Goal: Task Accomplishment & Management: Manage account settings

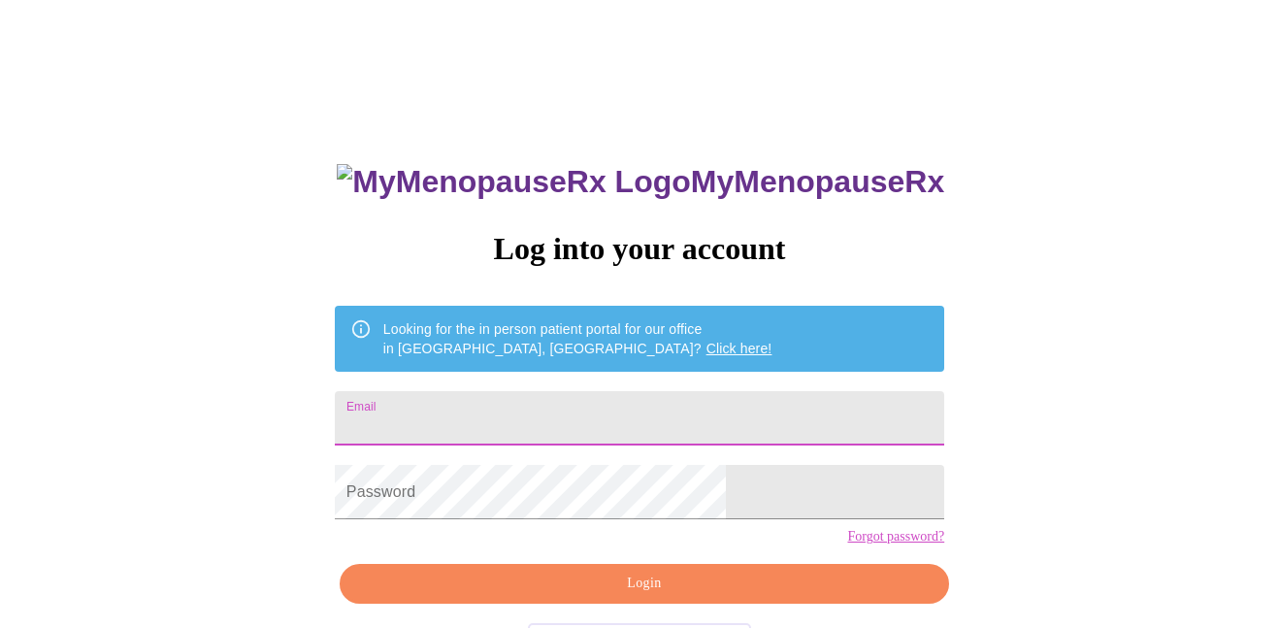
click at [630, 400] on input "Email" at bounding box center [639, 418] width 609 height 54
type input "[PERSON_NAME]"
type input "[PERSON_NAME][EMAIL_ADDRESS][DOMAIN_NAME]"
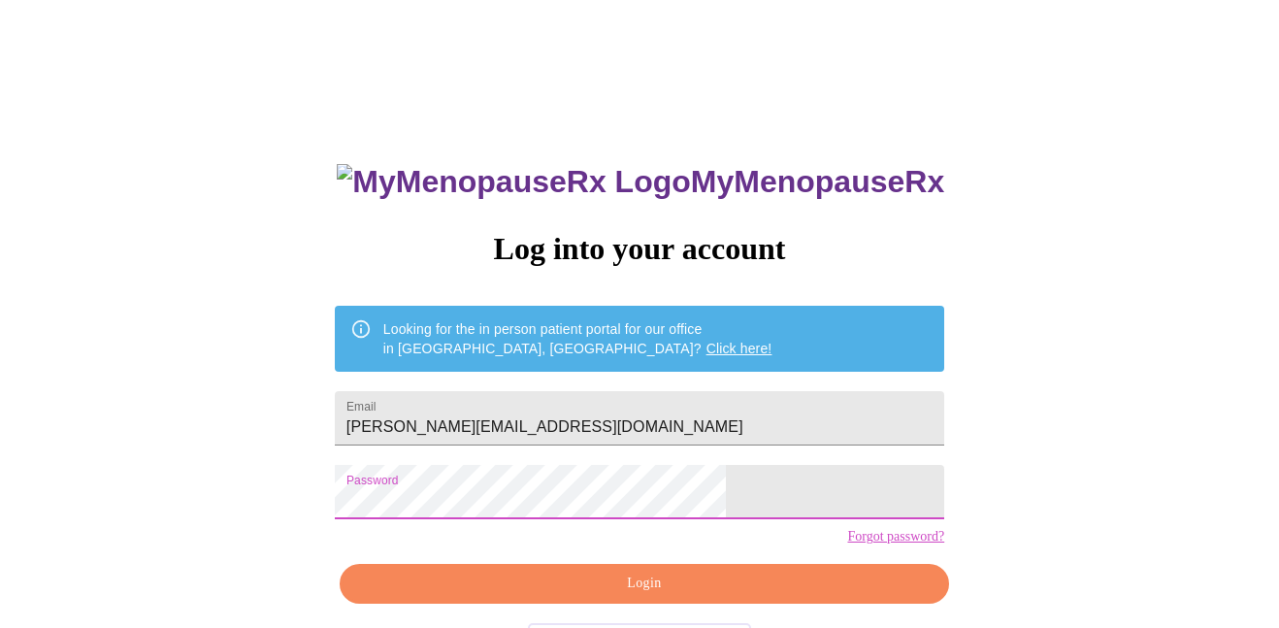
scroll to position [77, 0]
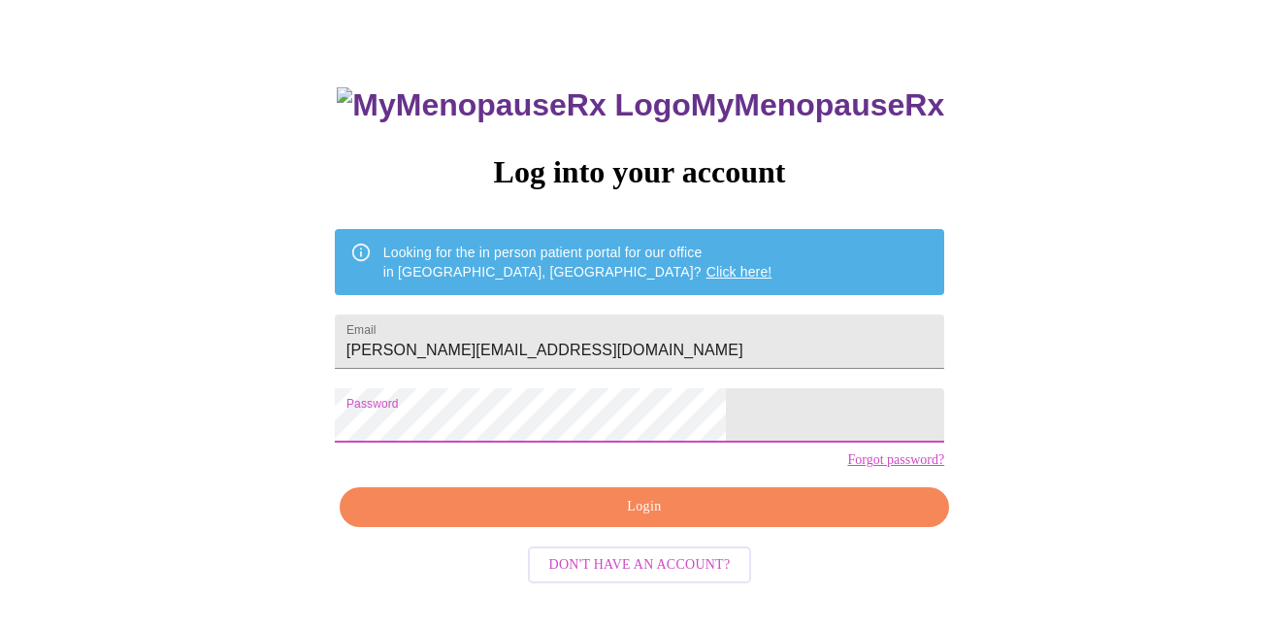
click at [671, 519] on span "Login" at bounding box center [644, 507] width 565 height 24
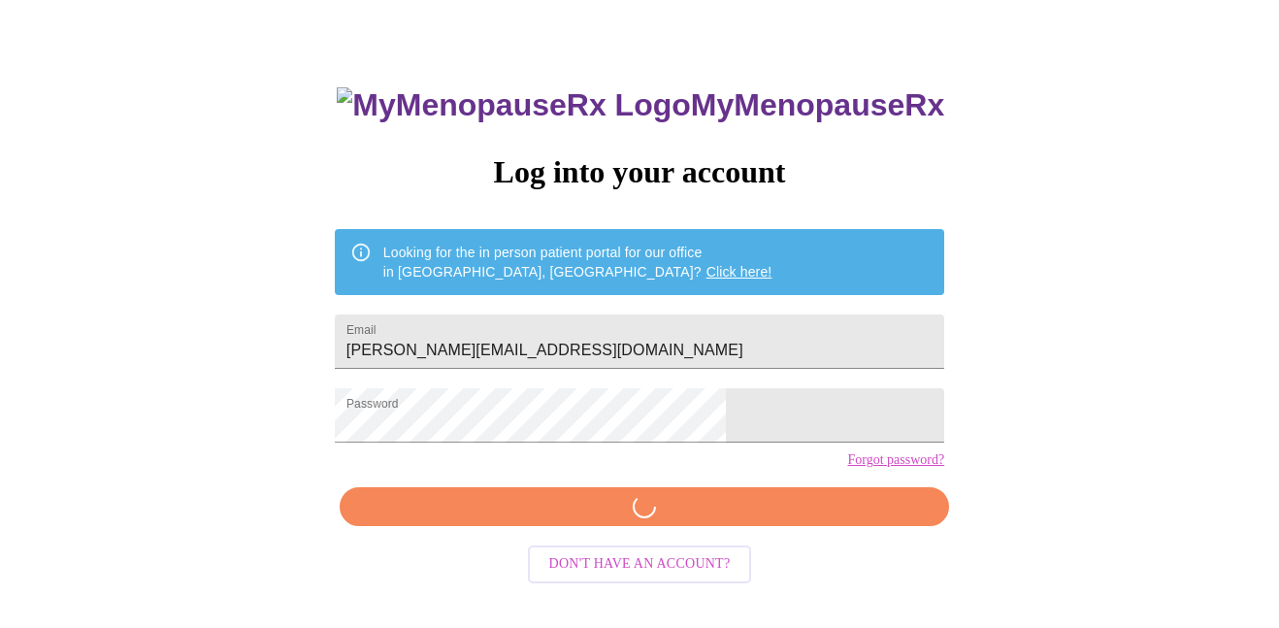
scroll to position [76, 0]
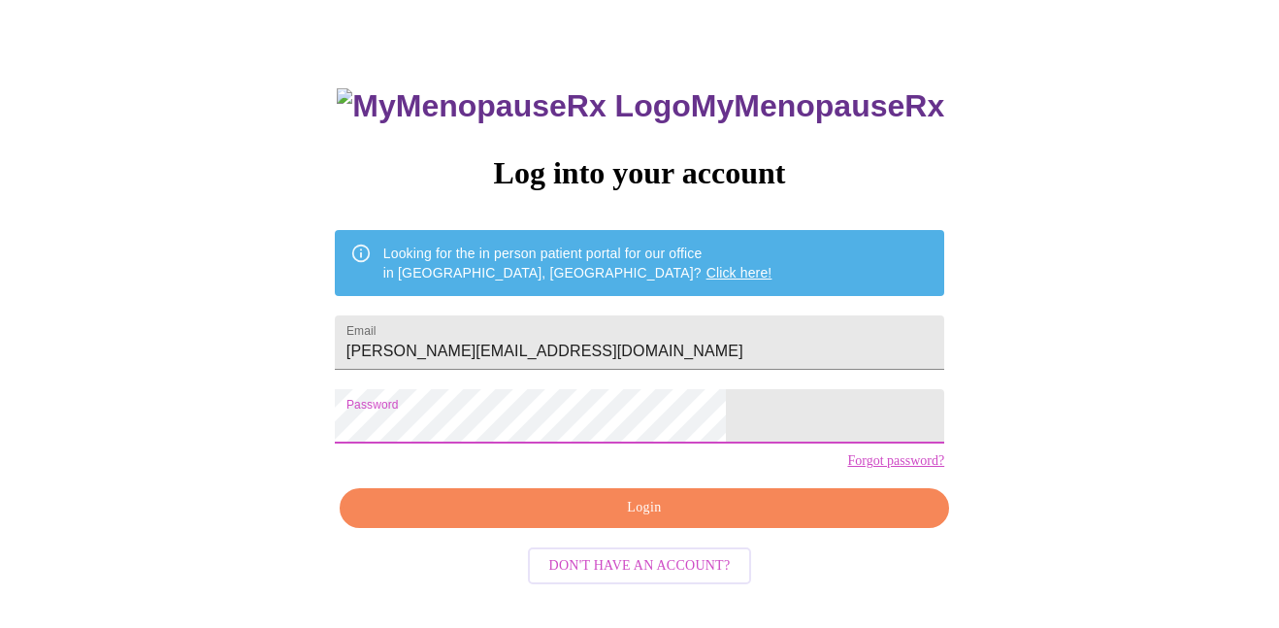
click at [673, 520] on span "Login" at bounding box center [644, 508] width 565 height 24
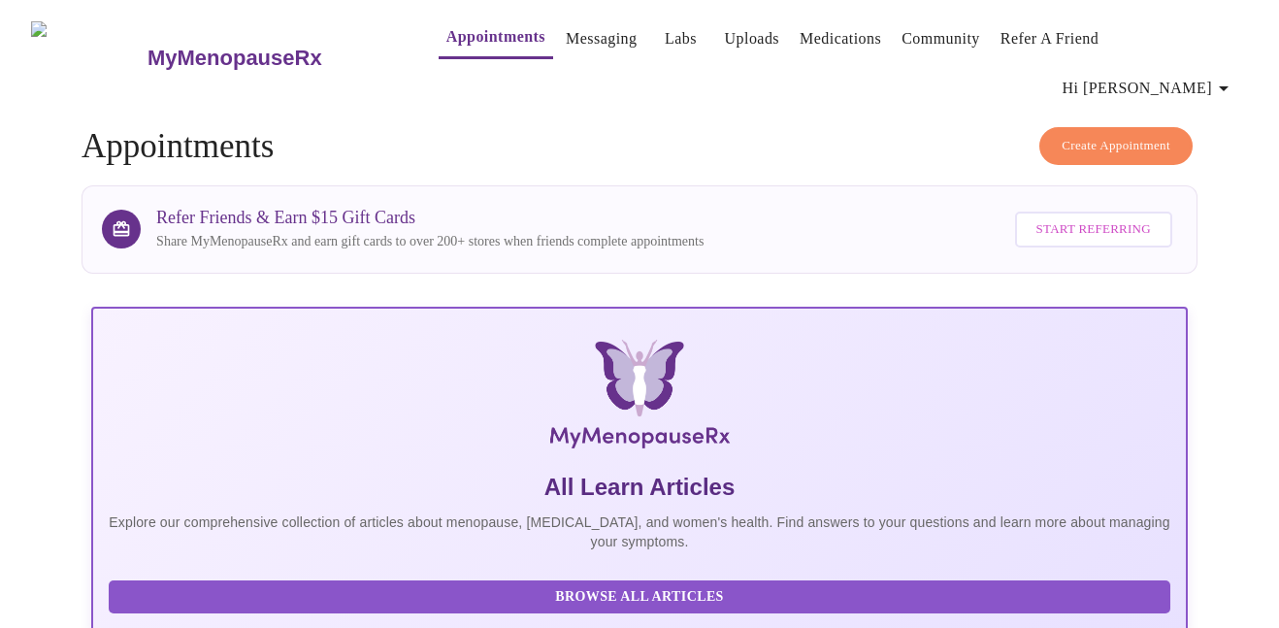
click at [1216, 75] on span "Hi [PERSON_NAME]" at bounding box center [1148, 88] width 173 height 27
click at [630, 35] on div at bounding box center [639, 314] width 1279 height 628
click at [665, 42] on link "Labs" at bounding box center [681, 38] width 32 height 27
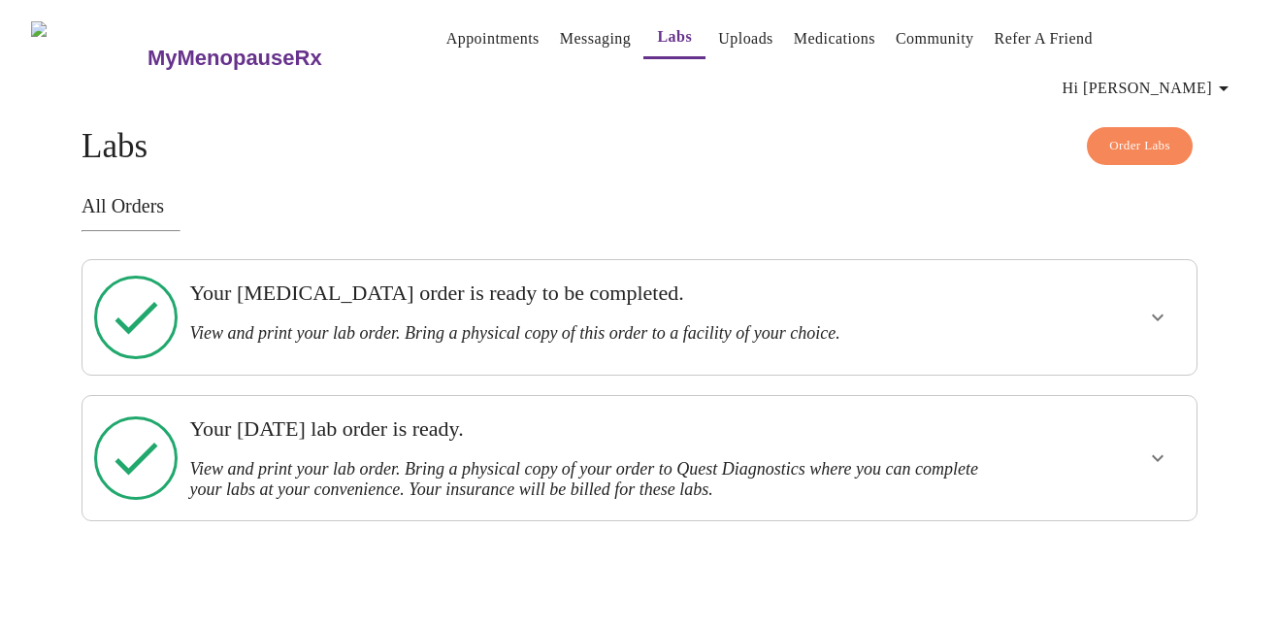
click at [1153, 455] on icon "show more" at bounding box center [1157, 458] width 12 height 7
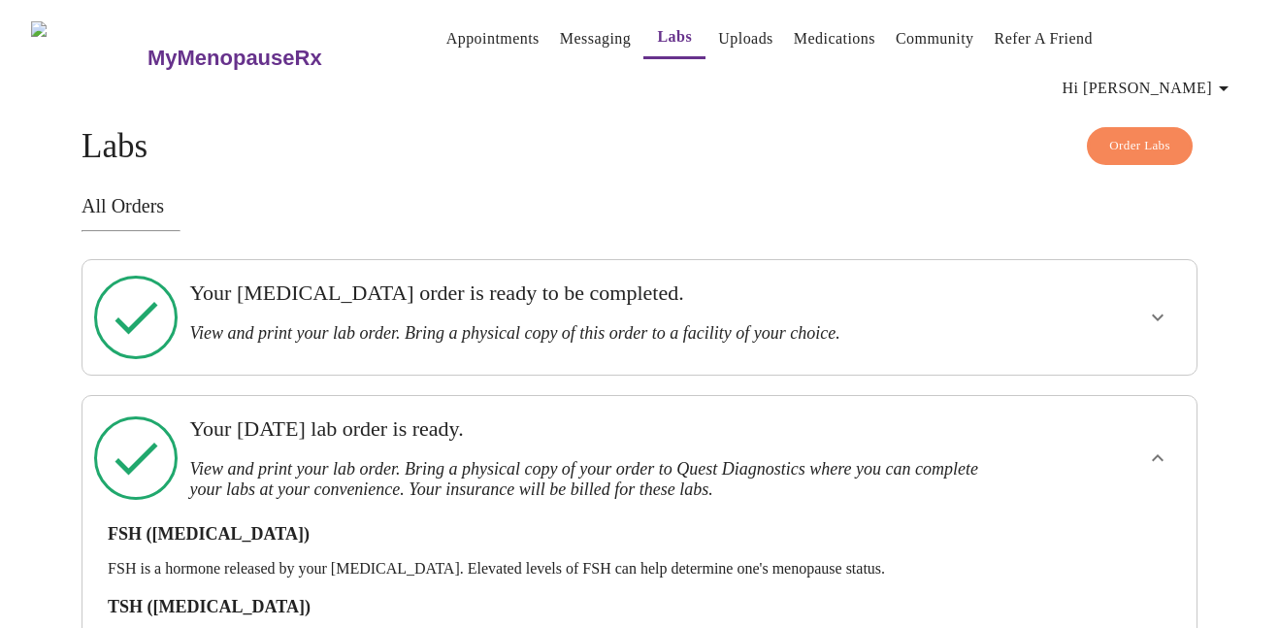
scroll to position [81, 0]
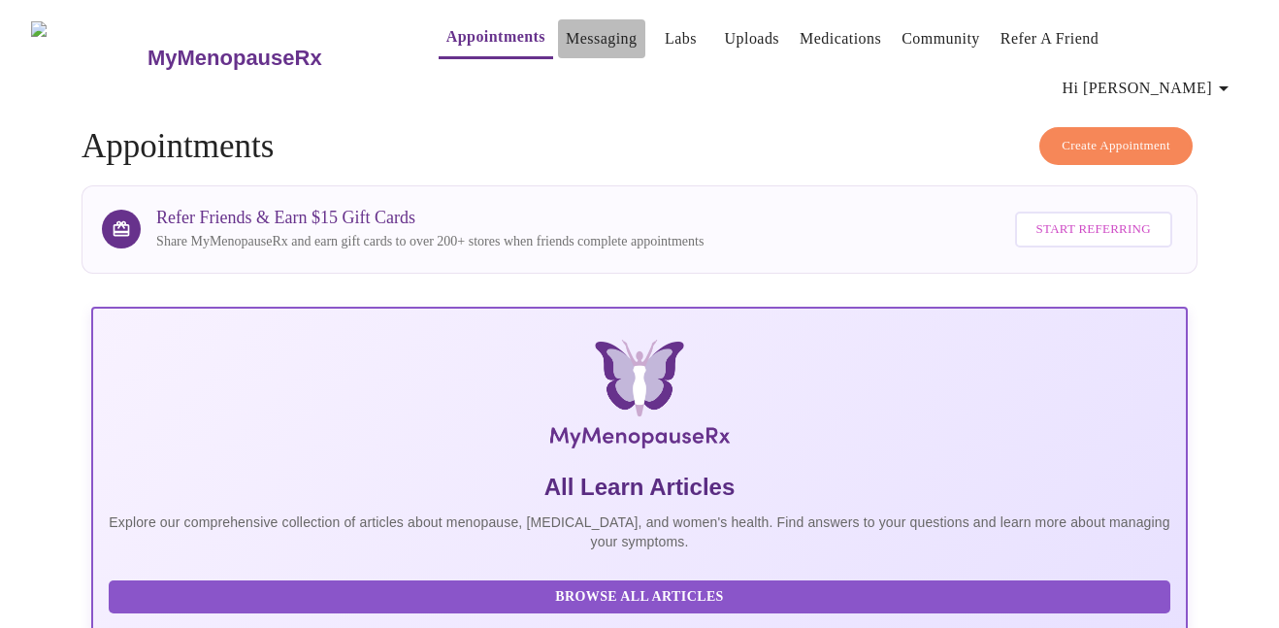
click at [566, 38] on link "Messaging" at bounding box center [601, 38] width 71 height 27
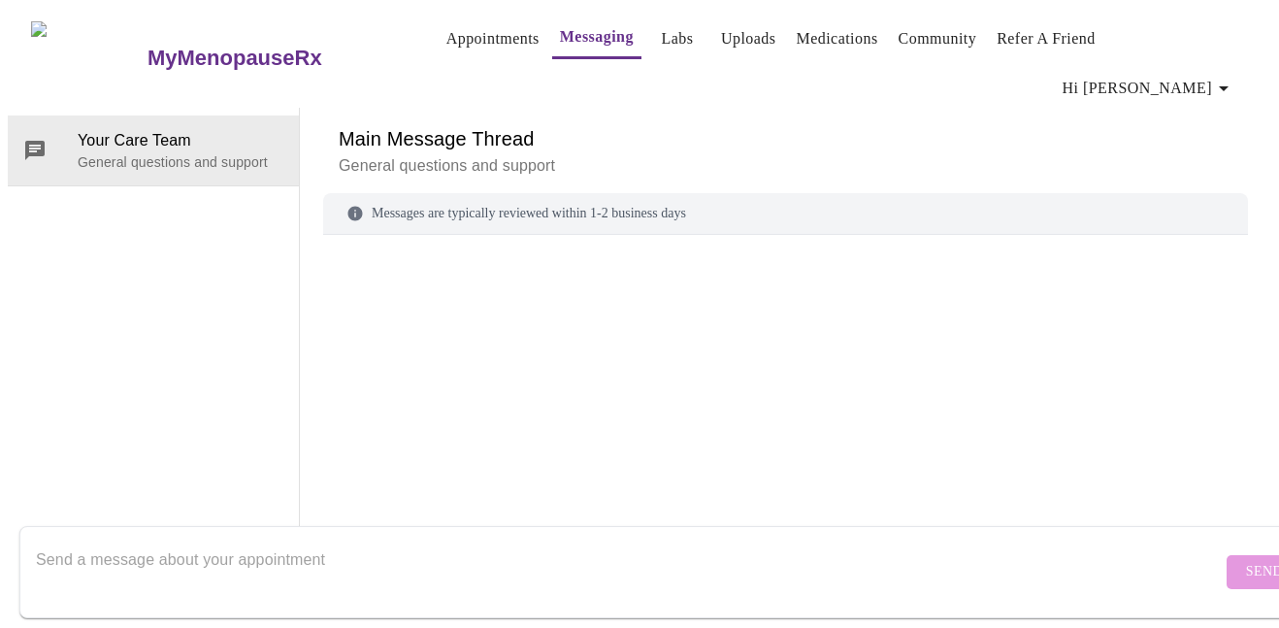
scroll to position [73, 0]
